Goal: Task Accomplishment & Management: Use online tool/utility

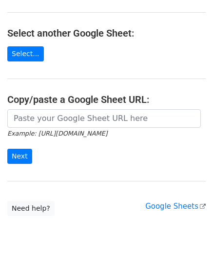
scroll to position [128, 0]
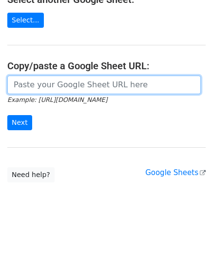
click at [41, 88] on input "url" at bounding box center [104, 85] width 194 height 19
paste input "[URL][DOMAIN_NAME]"
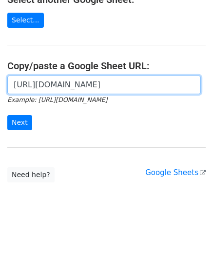
scroll to position [0, 213]
type input "[URL][DOMAIN_NAME]"
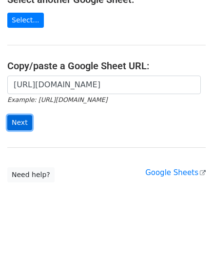
click at [20, 117] on input "Next" at bounding box center [19, 122] width 25 height 15
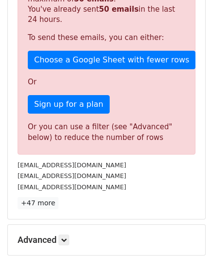
scroll to position [330, 0]
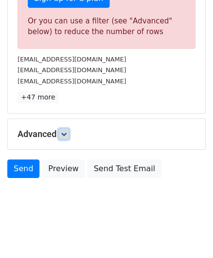
click at [66, 129] on link at bounding box center [64, 134] width 11 height 11
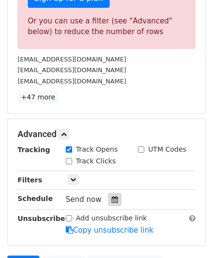
click at [114, 196] on div at bounding box center [114, 199] width 13 height 13
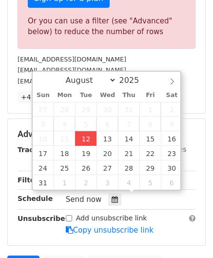
type input "2025-08-12 12:00"
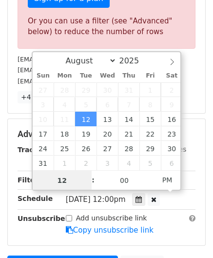
paste input "4"
type input "4"
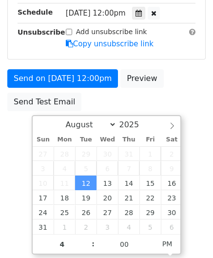
type input "2025-08-12 16:00"
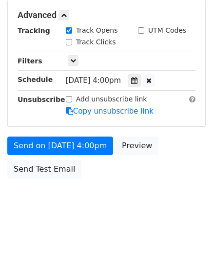
scroll to position [448, 0]
